Goal: Information Seeking & Learning: Learn about a topic

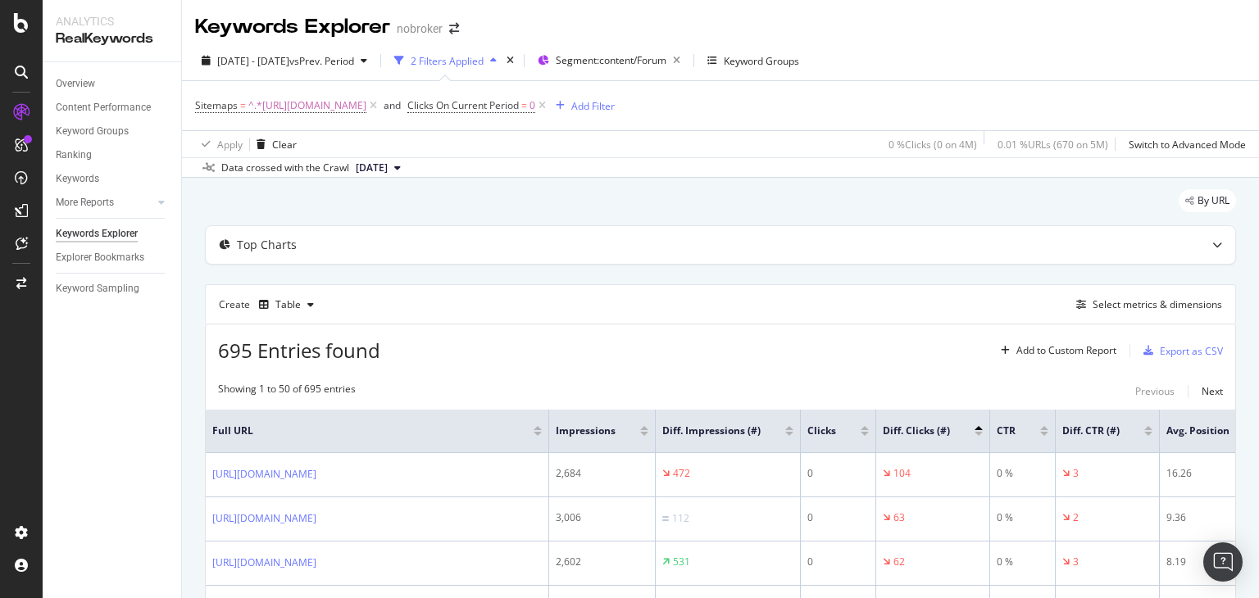
click at [549, 106] on icon at bounding box center [542, 106] width 14 height 16
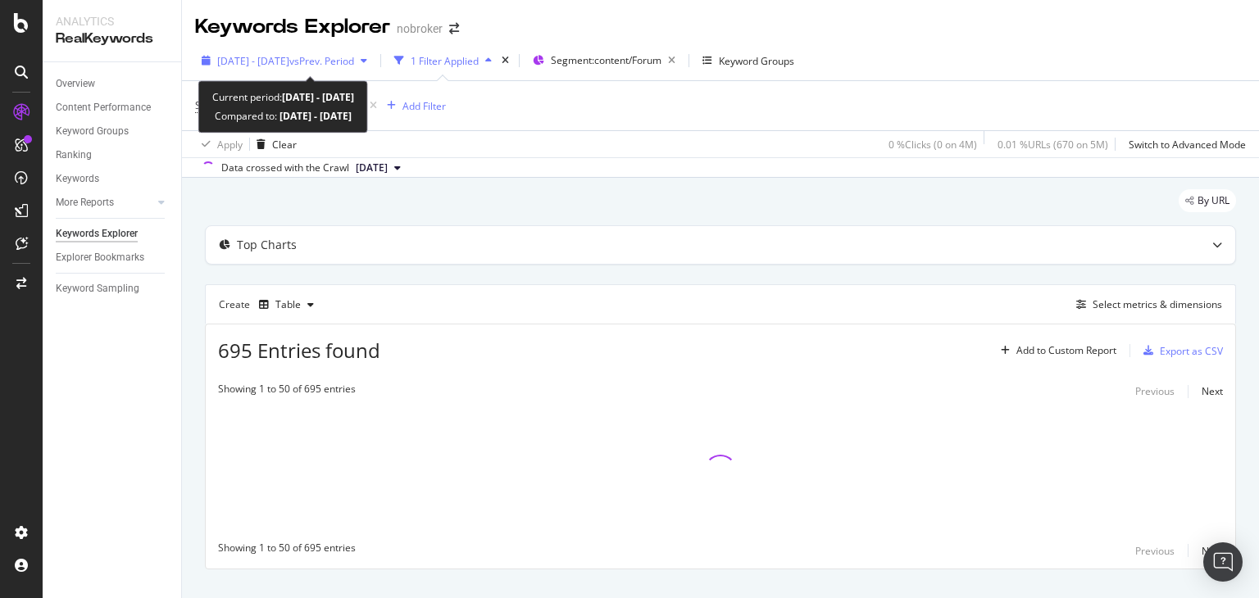
click at [252, 61] on span "[DATE] - [DATE]" at bounding box center [253, 61] width 72 height 14
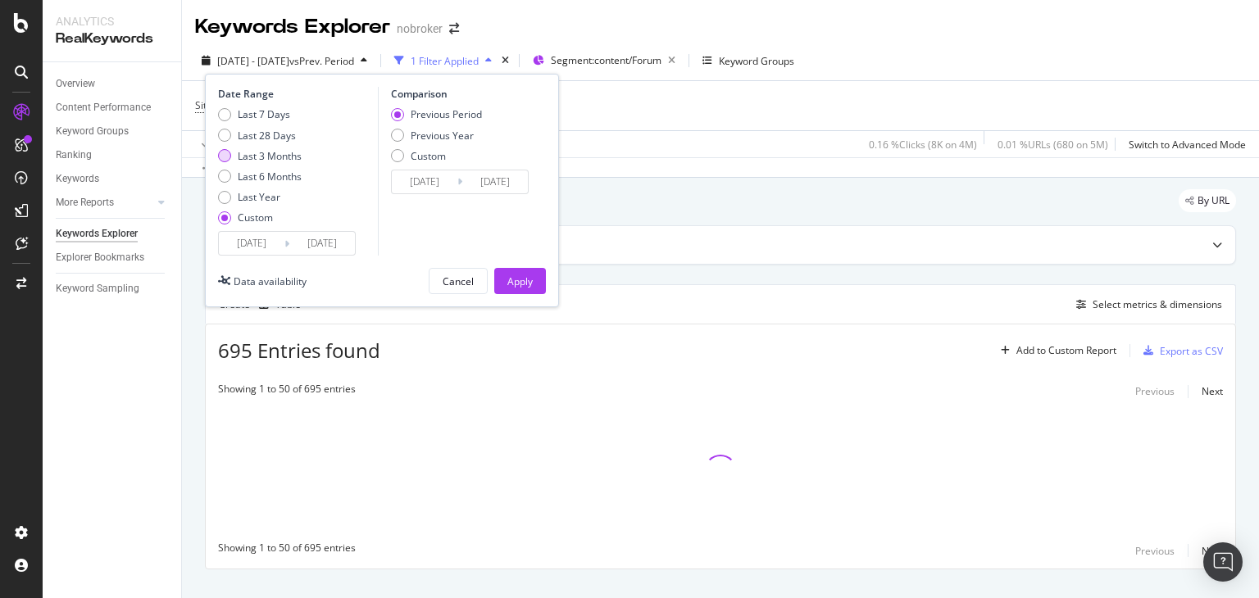
click at [249, 156] on div "Last 3 Months" at bounding box center [270, 156] width 64 height 14
type input "[DATE]"
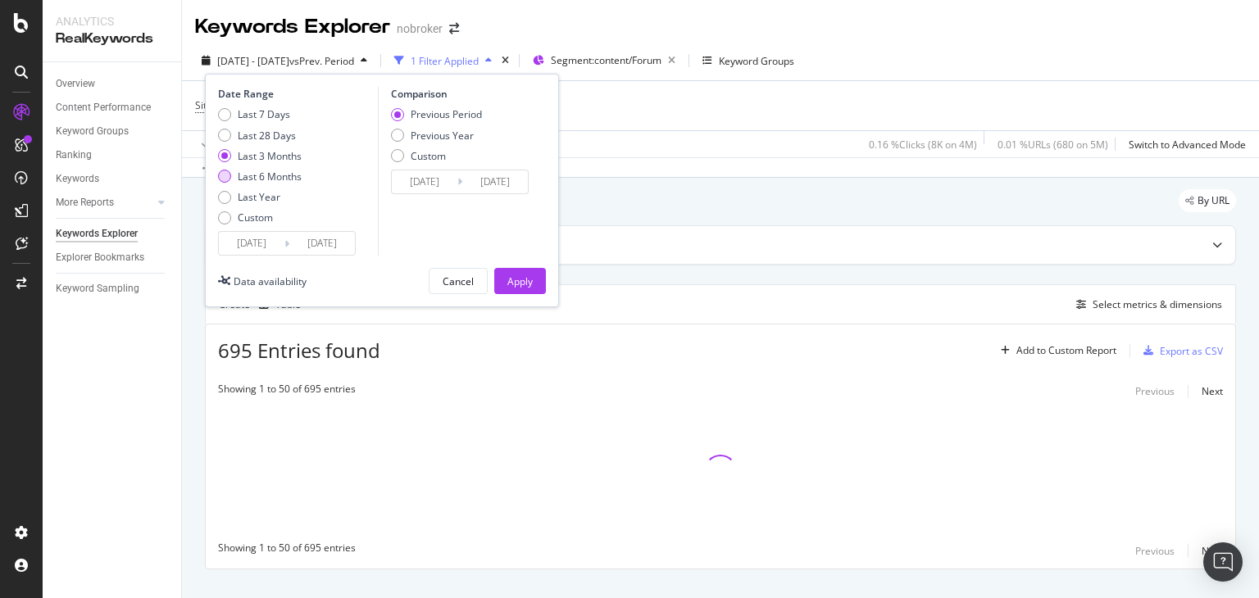
click at [250, 182] on div "Last 6 Months" at bounding box center [270, 177] width 64 height 14
type input "[DATE]"
click at [521, 285] on div "Apply" at bounding box center [519, 282] width 25 height 14
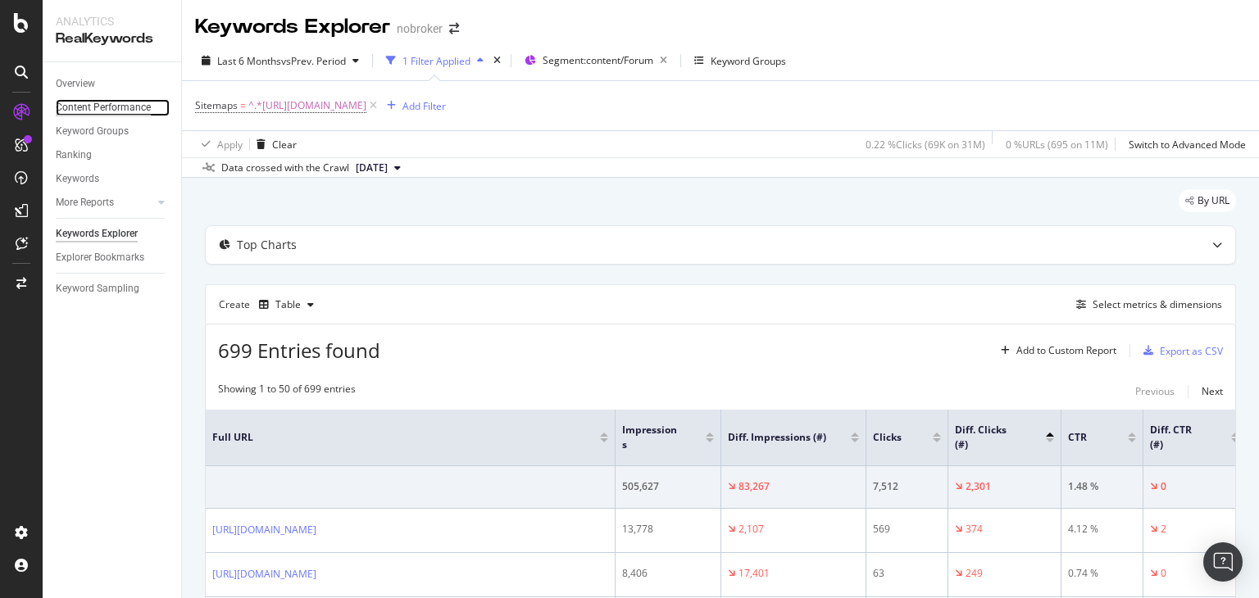
click at [75, 107] on div "Content Performance" at bounding box center [103, 107] width 95 height 17
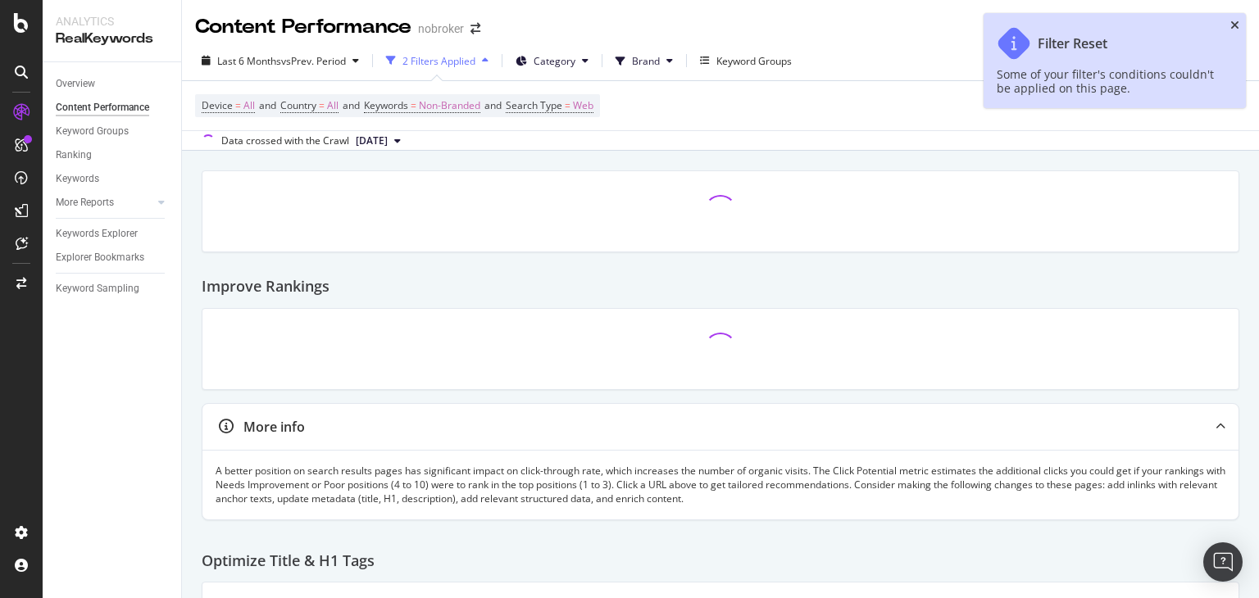
click at [1236, 27] on icon "close toast" at bounding box center [1234, 25] width 9 height 11
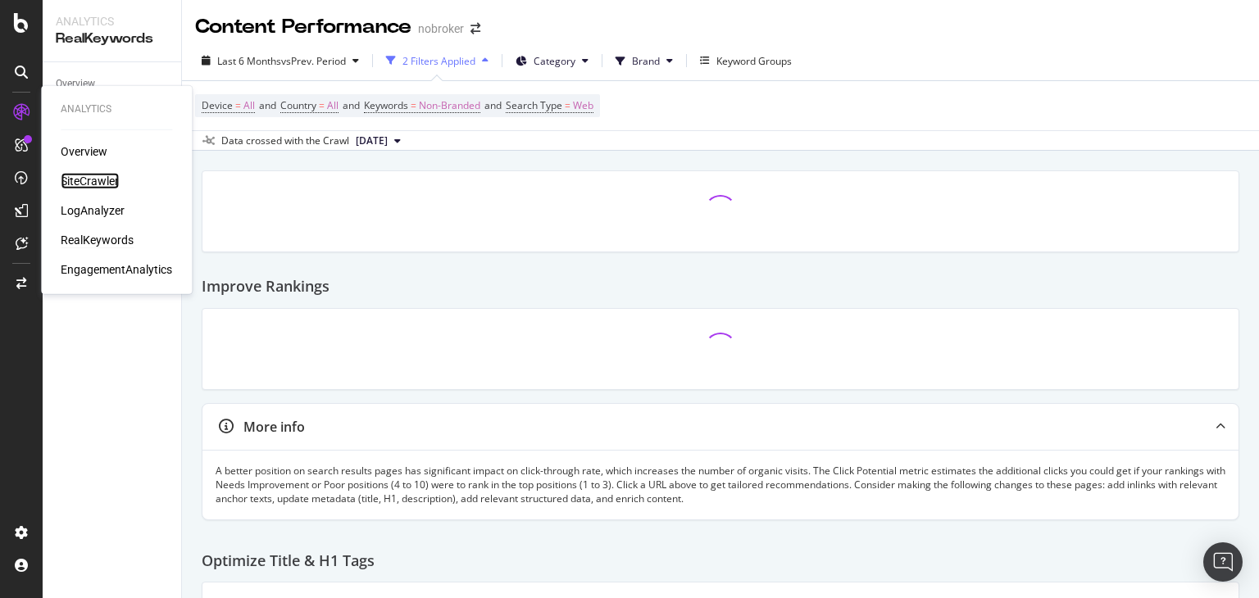
click at [93, 179] on div "SiteCrawler" at bounding box center [90, 181] width 58 height 16
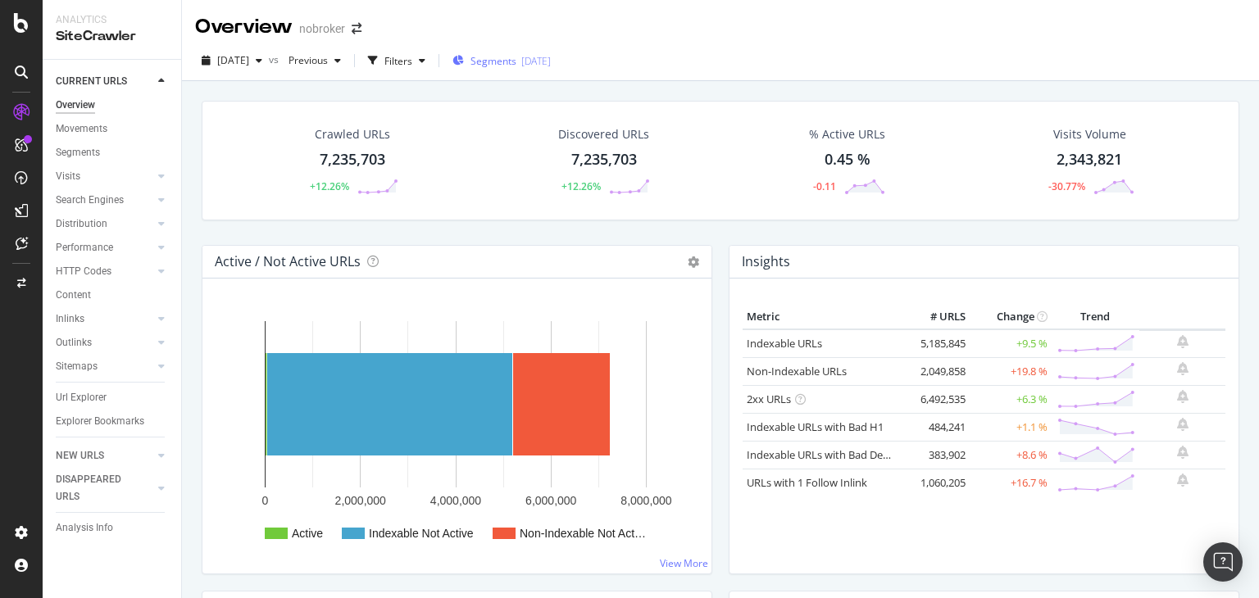
click at [516, 56] on span "Segments" at bounding box center [494, 61] width 46 height 14
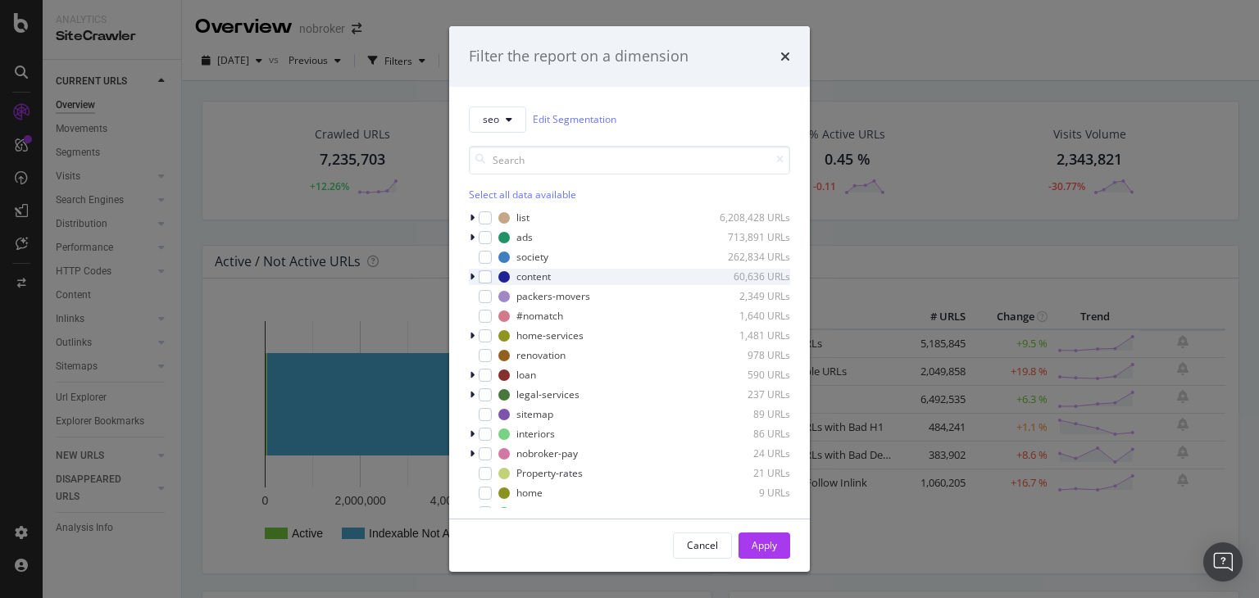
click at [471, 275] on icon "modal" at bounding box center [472, 277] width 5 height 10
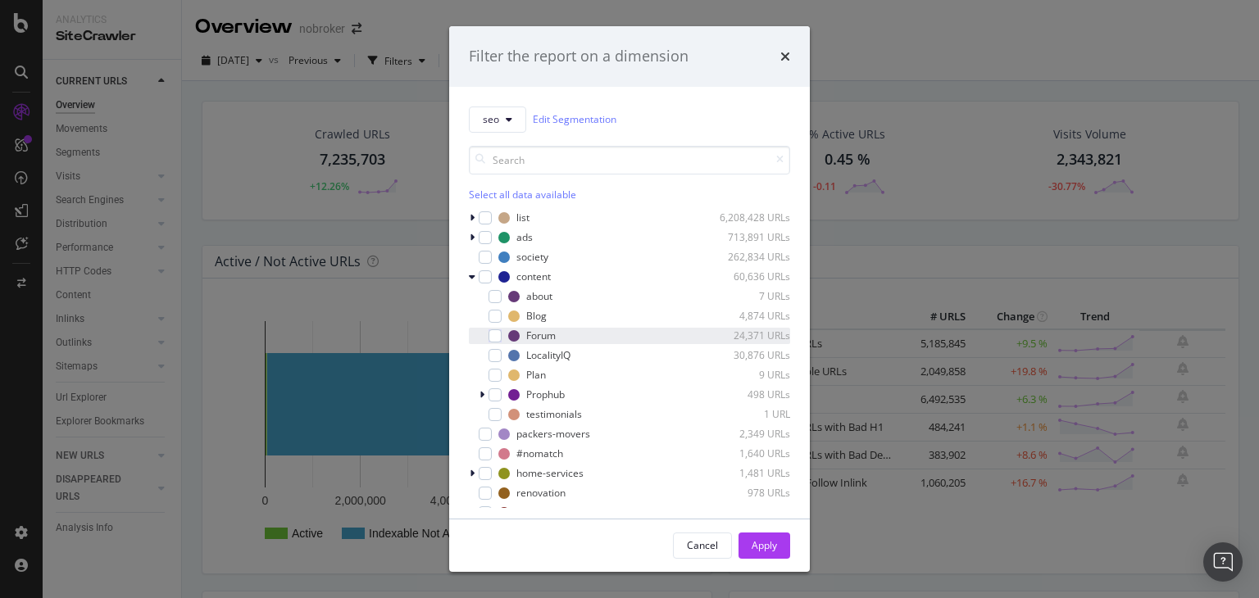
click at [496, 342] on div "Forum 24,371 URLs" at bounding box center [629, 336] width 321 height 16
click at [772, 552] on div "Apply" at bounding box center [764, 546] width 25 height 14
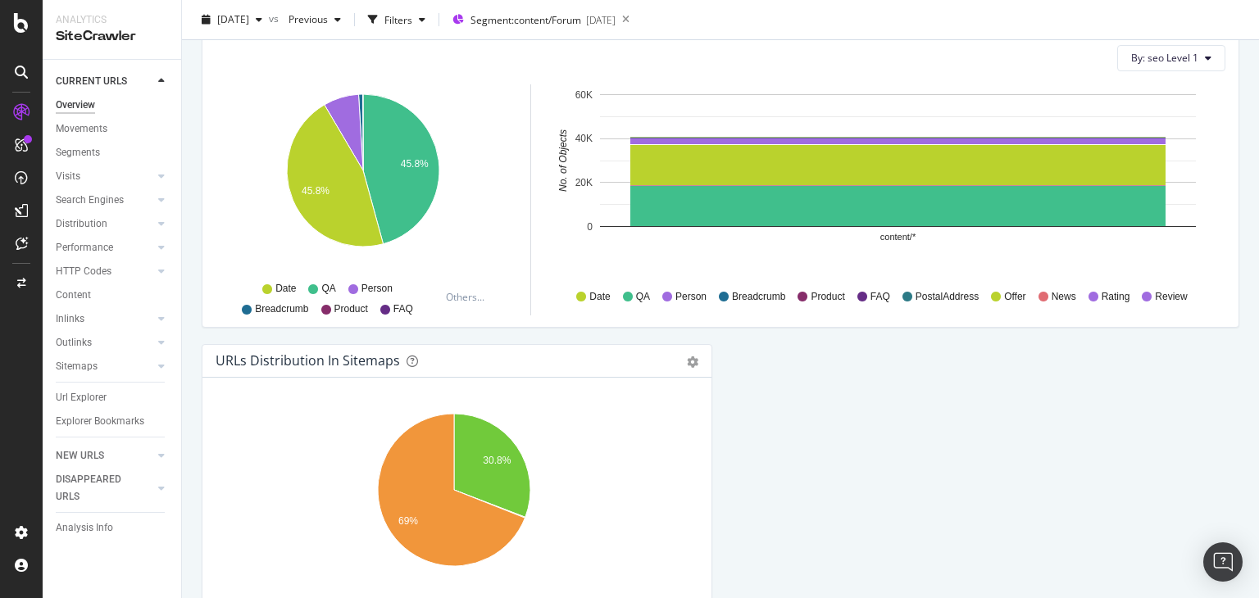
scroll to position [1777, 0]
